Goal: Task Accomplishment & Management: Manage account settings

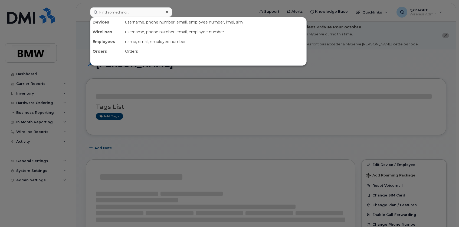
click at [130, 14] on input at bounding box center [131, 12] width 82 height 10
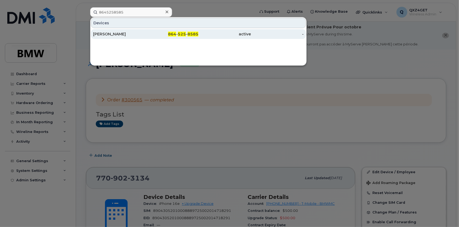
type input "8645258585"
click at [130, 34] on div "[PERSON_NAME]" at bounding box center [119, 33] width 53 height 5
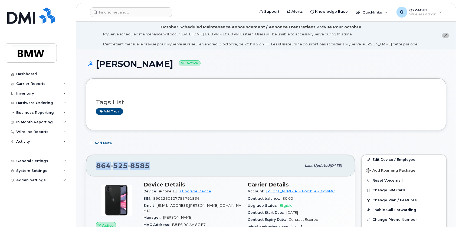
drag, startPoint x: 153, startPoint y: 166, endPoint x: 97, endPoint y: 167, distance: 55.5
click at [97, 167] on div "864 525 8585" at bounding box center [198, 165] width 205 height 11
copy span "864 525 8585"
drag, startPoint x: 173, startPoint y: 64, endPoint x: 99, endPoint y: 70, distance: 74.1
click at [99, 70] on div "Keith Richardson Active" at bounding box center [266, 68] width 361 height 19
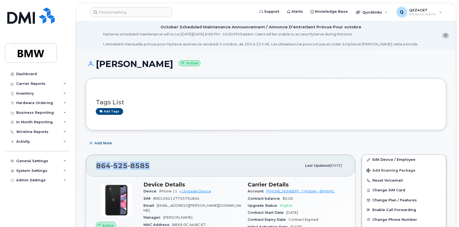
copy h1 "[PERSON_NAME]"
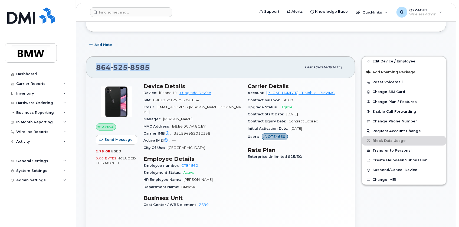
scroll to position [98, 0]
drag, startPoint x: 209, startPoint y: 108, endPoint x: 158, endPoint y: 107, distance: 51.4
click at [158, 107] on div "Email datrice.ramsey@bmwmc.com" at bounding box center [192, 110] width 98 height 12
copy span "datrice.ramsey@bmwmc.com"
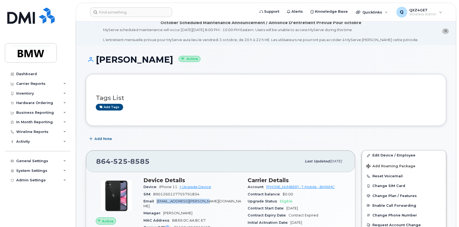
scroll to position [0, 0]
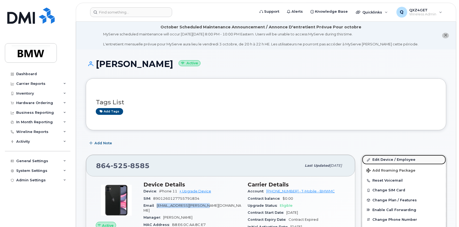
click at [387, 159] on link "Edit Device / Employee" at bounding box center [404, 160] width 84 height 10
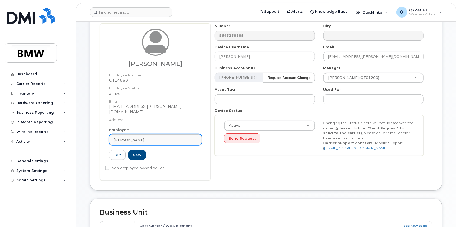
scroll to position [77, 0]
click at [131, 137] on span "Datrice Ramsey" at bounding box center [129, 139] width 31 height 5
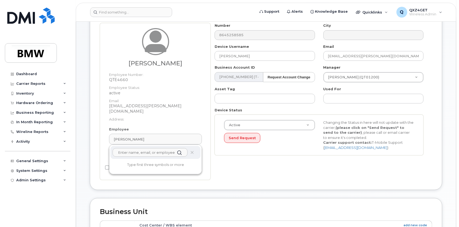
click at [130, 148] on input "text" at bounding box center [150, 152] width 75 height 9
paste input "[EMAIL_ADDRESS][PERSON_NAME][DOMAIN_NAME]"
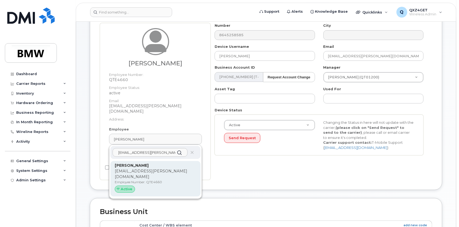
type input "[EMAIL_ADDRESS][PERSON_NAME][DOMAIN_NAME]"
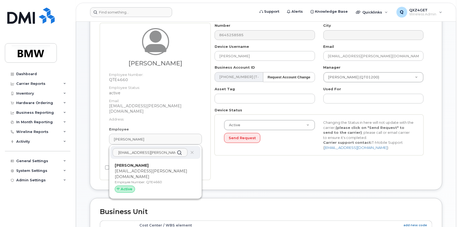
drag, startPoint x: 128, startPoint y: 171, endPoint x: 256, endPoint y: 14, distance: 202.3
click at [128, 180] on p "Employee Number: QTE4660" at bounding box center [155, 182] width 81 height 5
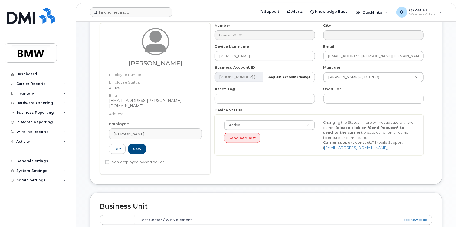
type input "[PERSON_NAME]"
type input "14966700"
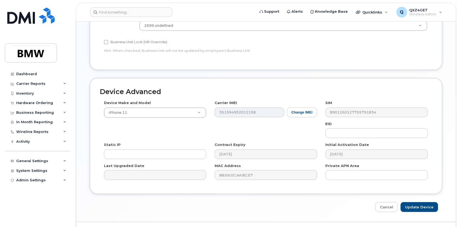
scroll to position [291, 0]
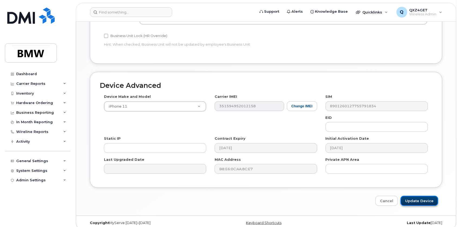
click at [415, 196] on input "Update Device" at bounding box center [420, 201] width 38 height 10
type input "Saving..."
